Goal: Transaction & Acquisition: Obtain resource

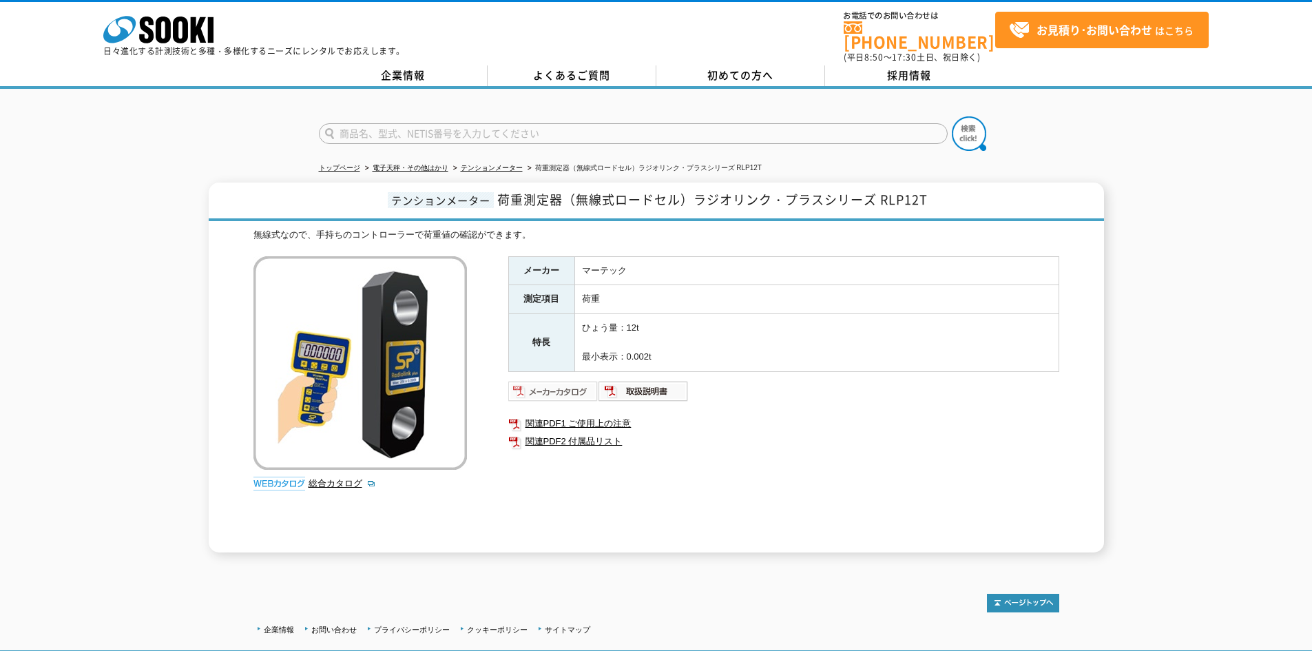
click at [547, 386] on img at bounding box center [553, 391] width 90 height 22
click at [661, 380] on img at bounding box center [643, 391] width 90 height 22
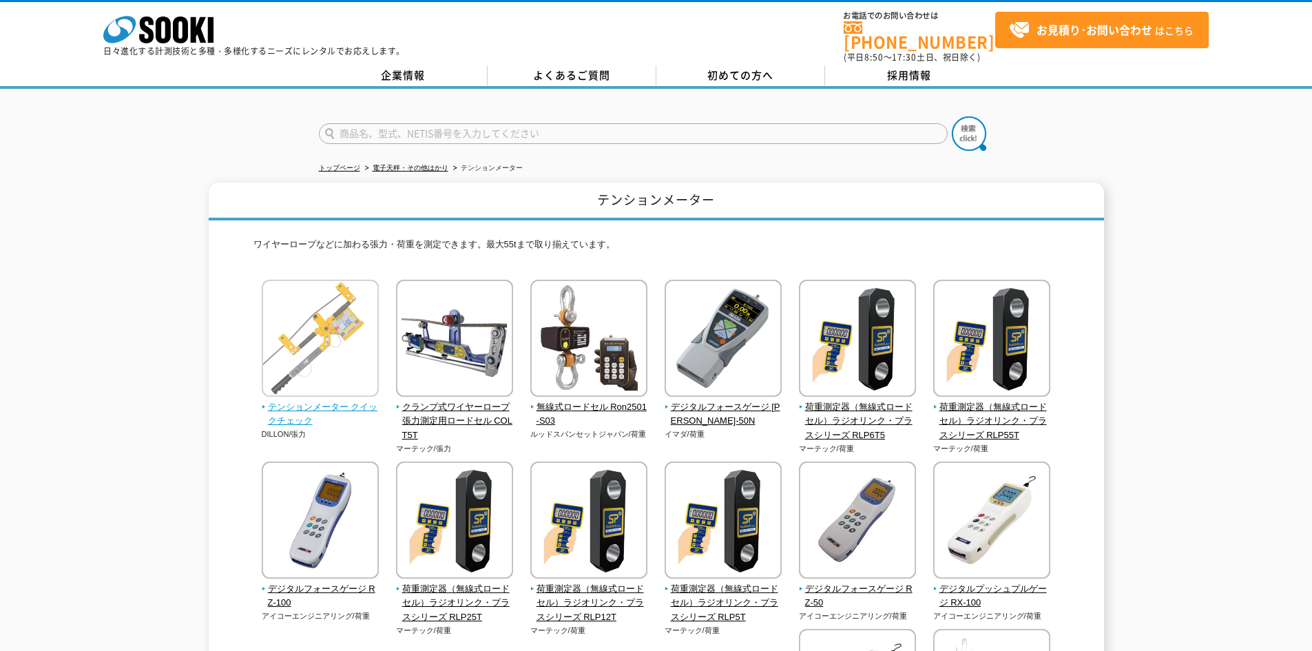
click at [307, 330] on img at bounding box center [320, 340] width 117 height 121
click at [355, 332] on img at bounding box center [320, 340] width 117 height 121
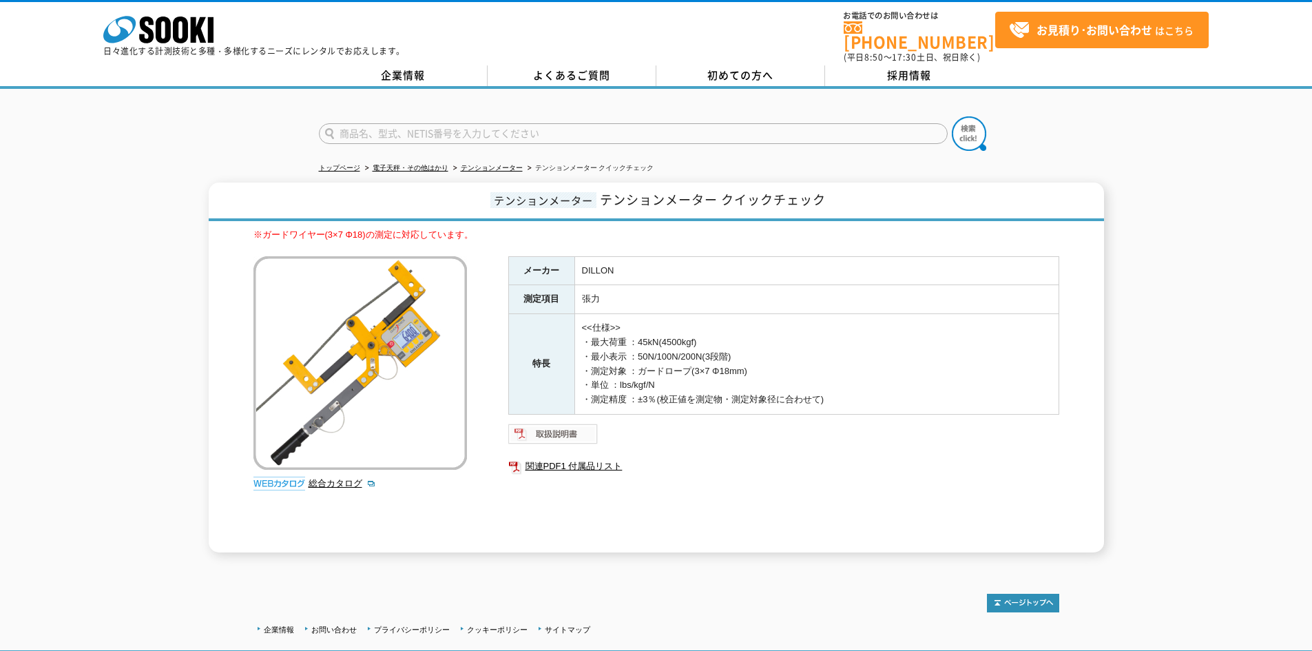
click at [566, 430] on img at bounding box center [553, 434] width 90 height 22
click at [317, 478] on link "総合カタログ" at bounding box center [341, 483] width 67 height 10
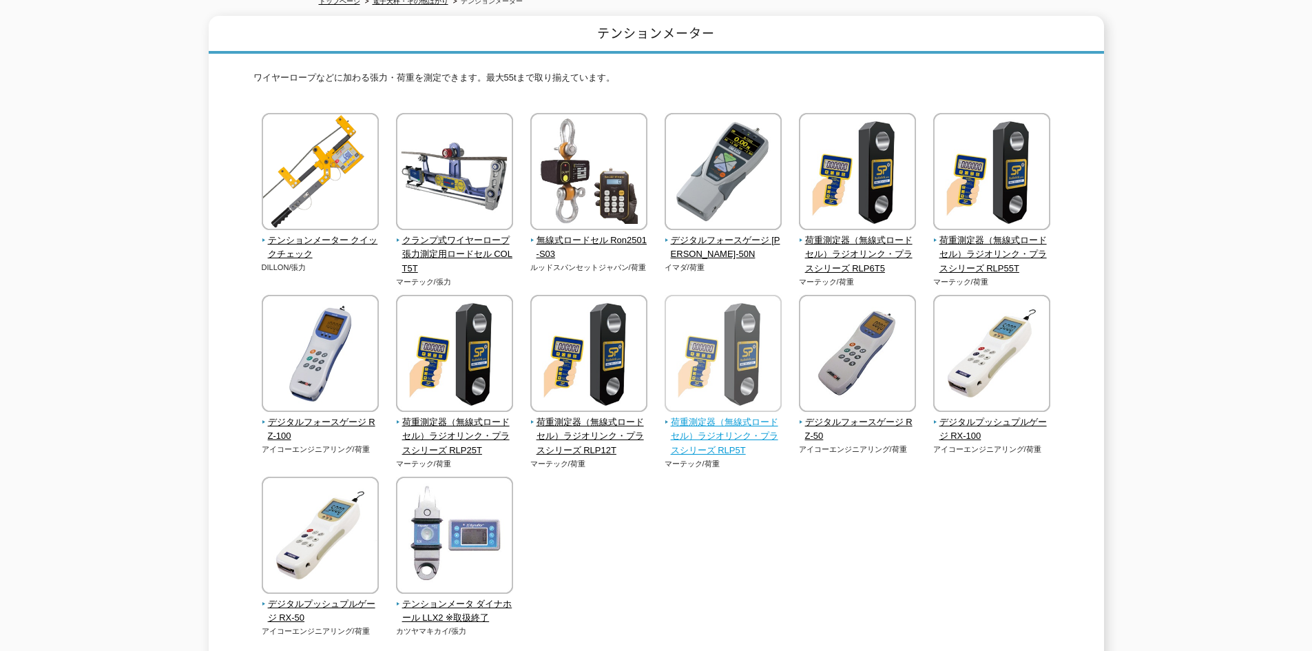
scroll to position [48, 0]
